Goal: Transaction & Acquisition: Purchase product/service

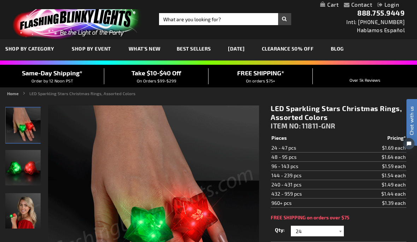
click at [336, 137] on div "Close dialog Get 10% Off Subscribe and save today Unlock Offer Submit" at bounding box center [208, 121] width 417 height 242
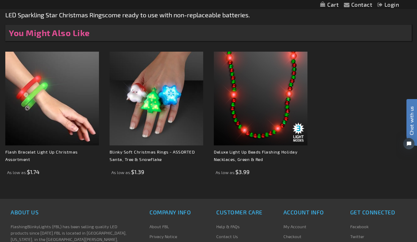
scroll to position [504, 0]
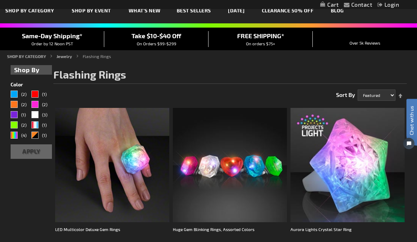
scroll to position [44, 0]
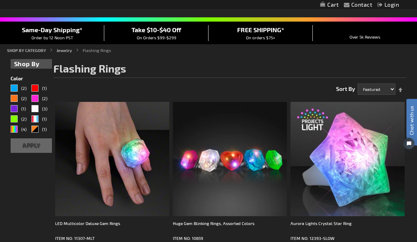
click at [236, 223] on div "Huge Gem Blinking Rings, Assorted Colors" at bounding box center [230, 227] width 114 height 14
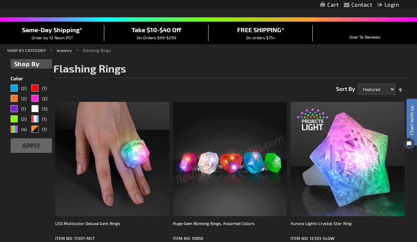
click at [254, 126] on img at bounding box center [230, 159] width 114 height 114
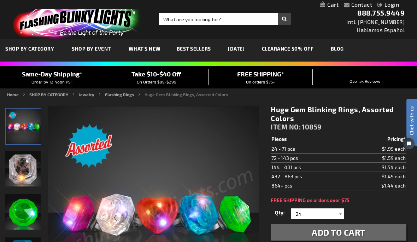
click at [343, 210] on div at bounding box center [340, 213] width 7 height 11
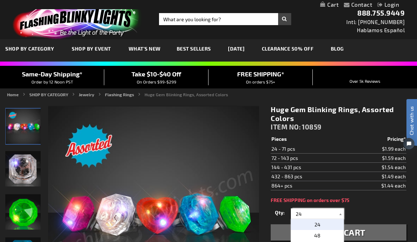
scroll to position [18, 0]
